Goal: Book appointment/travel/reservation

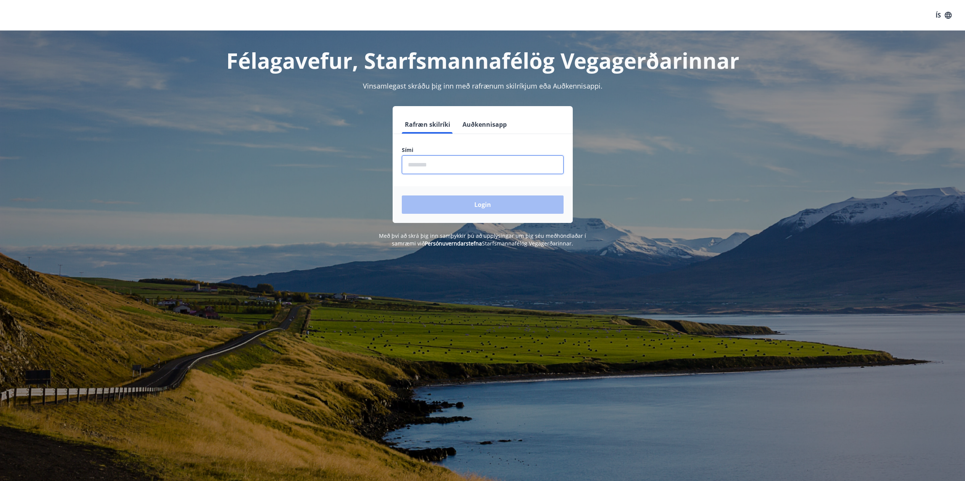
click at [424, 167] on input "phone" at bounding box center [483, 164] width 162 height 19
type input "********"
click at [467, 202] on button "Login" at bounding box center [483, 204] width 162 height 18
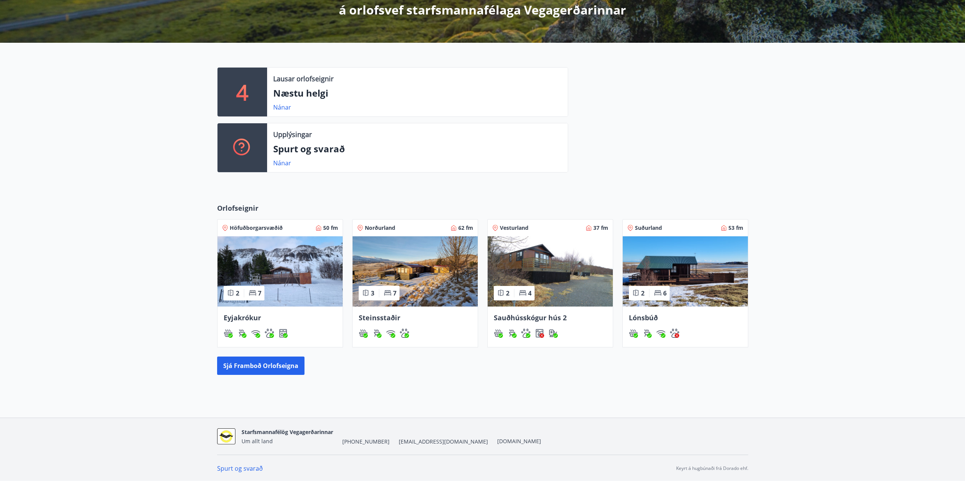
scroll to position [148, 0]
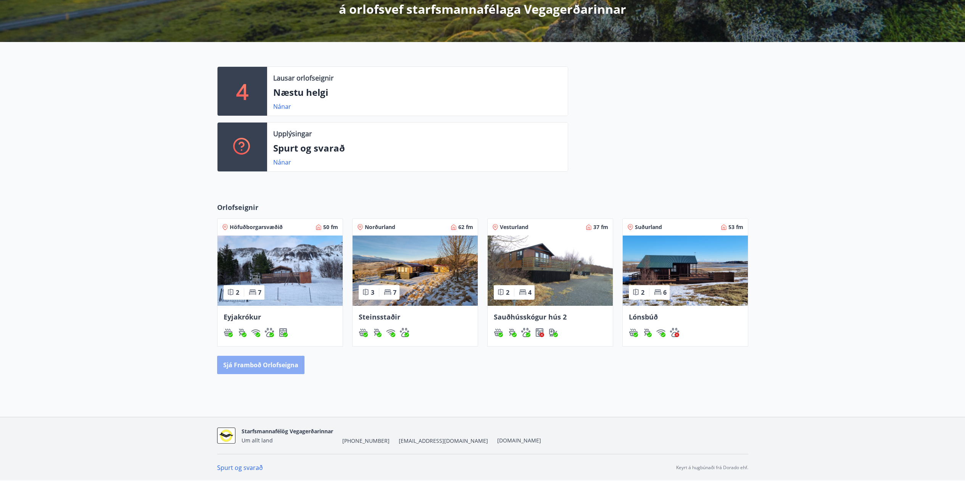
click at [281, 366] on button "Sjá framboð orlofseigna" at bounding box center [260, 365] width 87 height 18
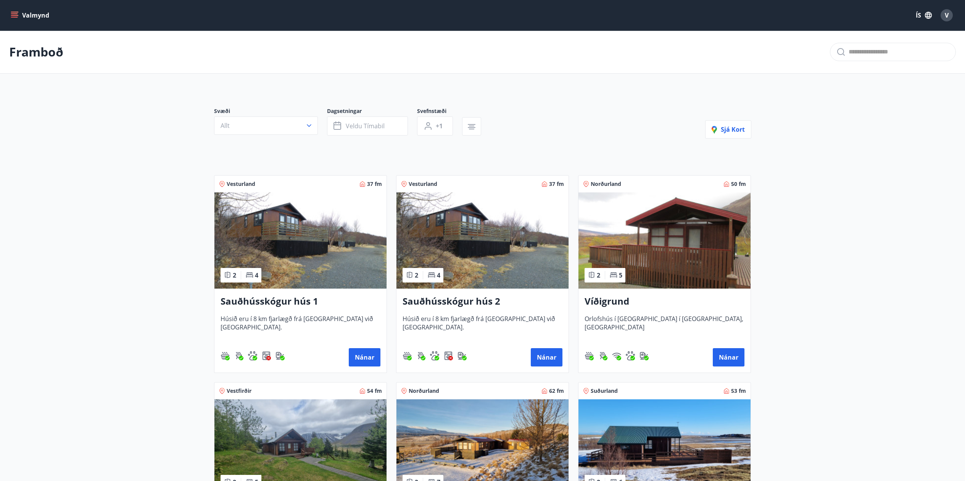
click at [635, 320] on span "Orlofshús í [GEOGRAPHIC_DATA] í [GEOGRAPHIC_DATA], [GEOGRAPHIC_DATA]" at bounding box center [665, 327] width 160 height 25
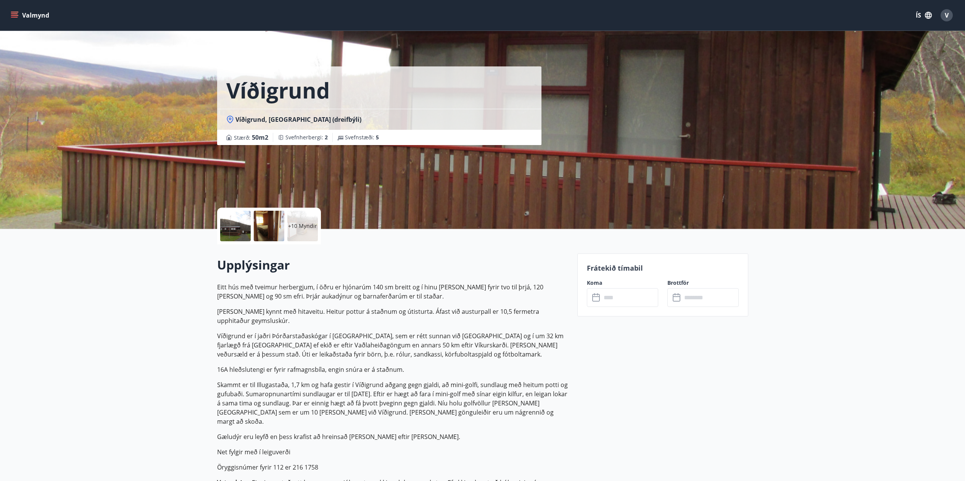
click at [597, 303] on div "​ ​" at bounding box center [622, 297] width 71 height 19
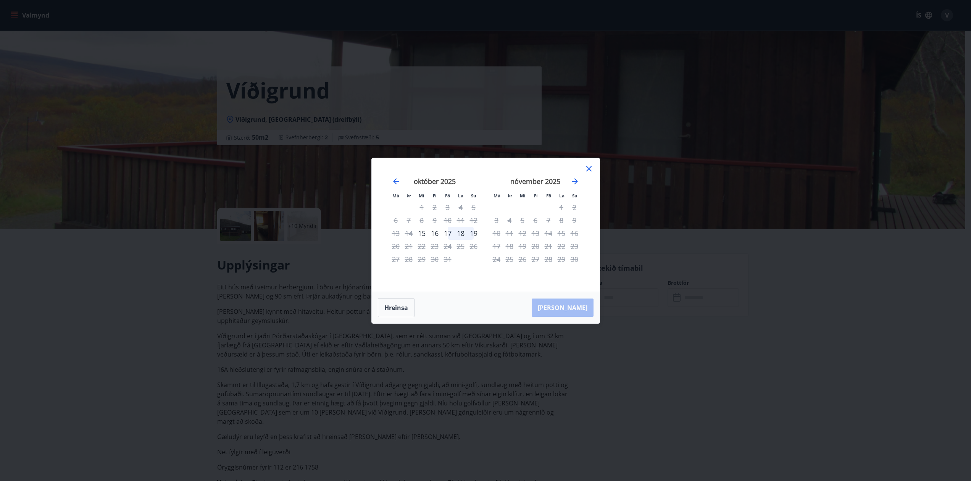
click at [589, 169] on icon at bounding box center [588, 168] width 5 height 5
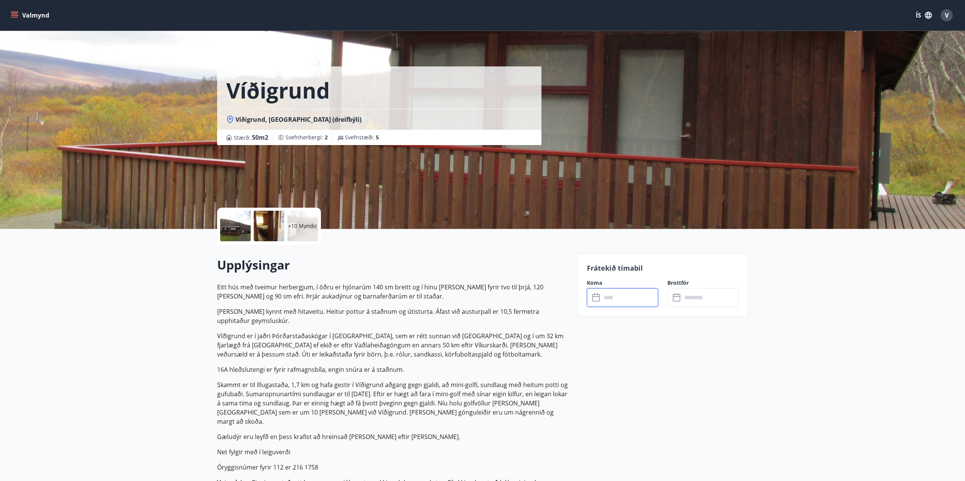
click at [22, 12] on button "Valmynd" at bounding box center [30, 15] width 43 height 14
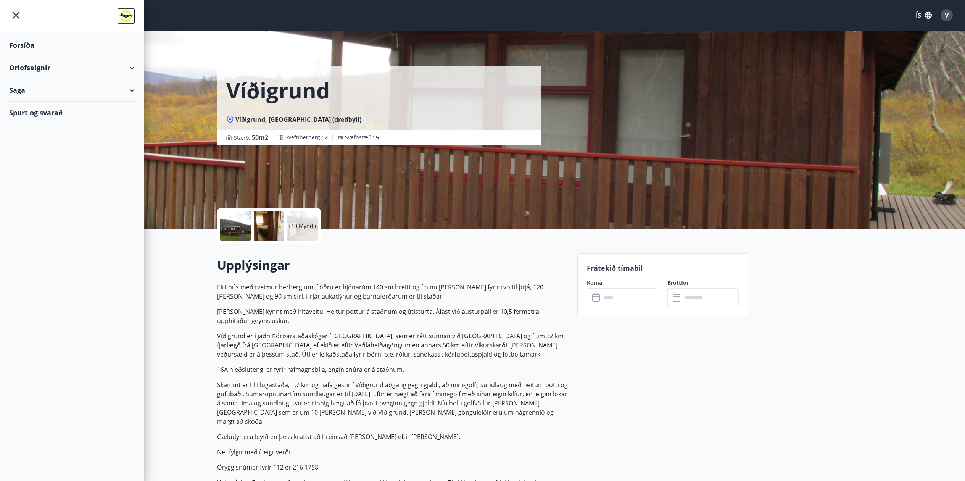
click at [128, 68] on div "Orlofseignir" at bounding box center [72, 67] width 126 height 23
click at [52, 103] on div "Bókunardagatal" at bounding box center [71, 103] width 113 height 16
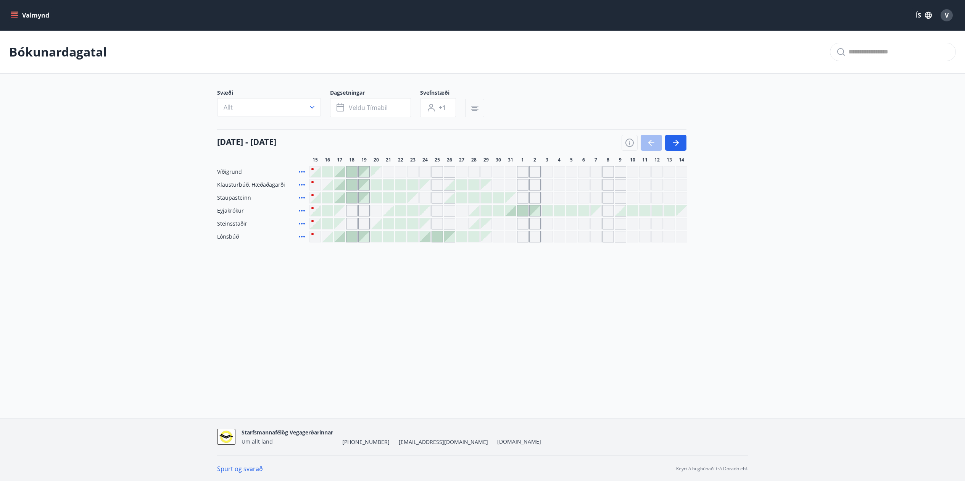
click at [474, 109] on icon "button" at bounding box center [475, 109] width 8 height 1
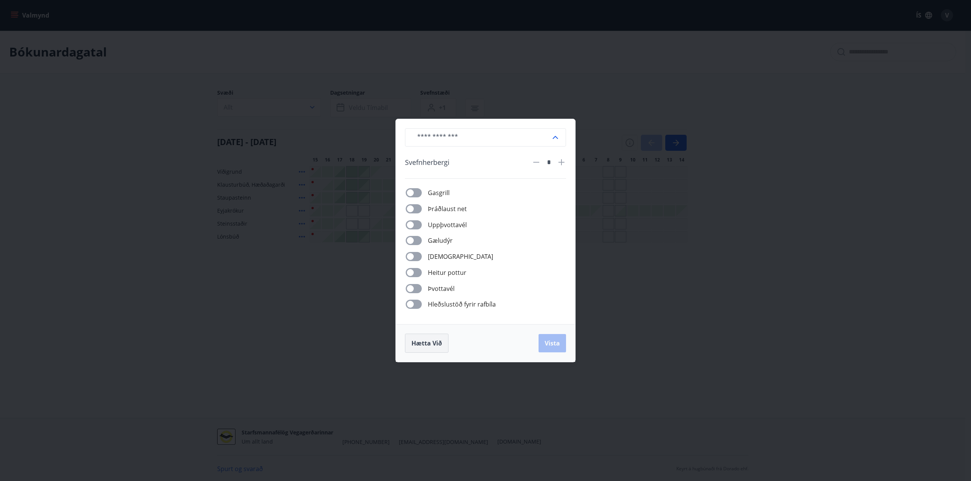
click at [414, 347] on span "Hætta við" at bounding box center [427, 343] width 31 height 8
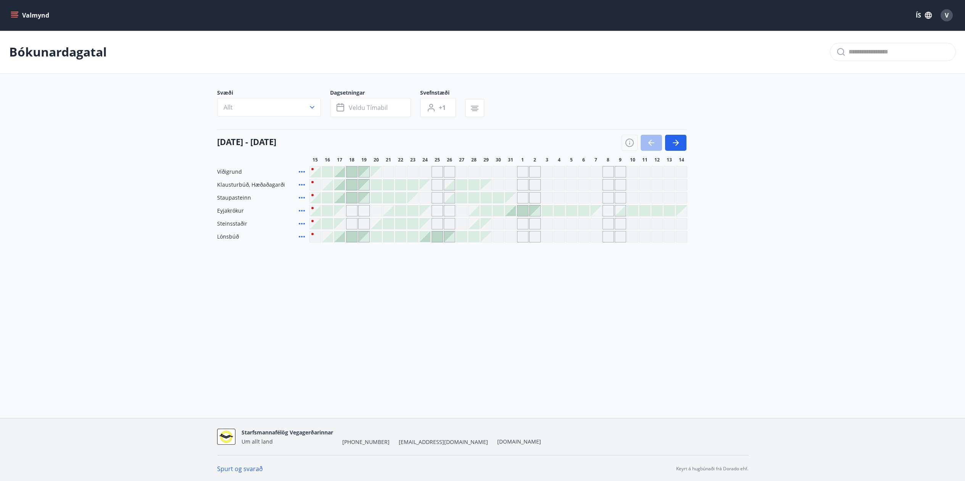
click at [342, 169] on div at bounding box center [339, 171] width 11 height 11
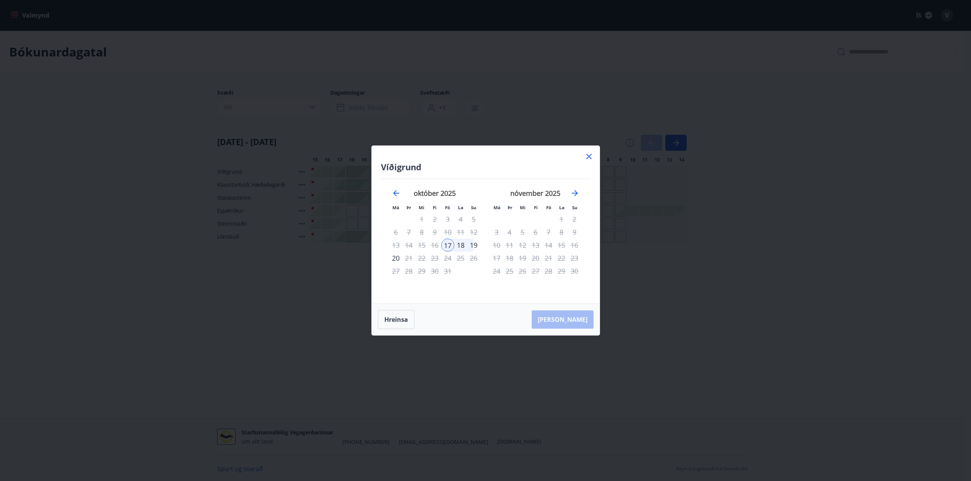
click at [590, 158] on icon at bounding box center [588, 156] width 5 height 5
